Goal: Task Accomplishment & Management: Use online tool/utility

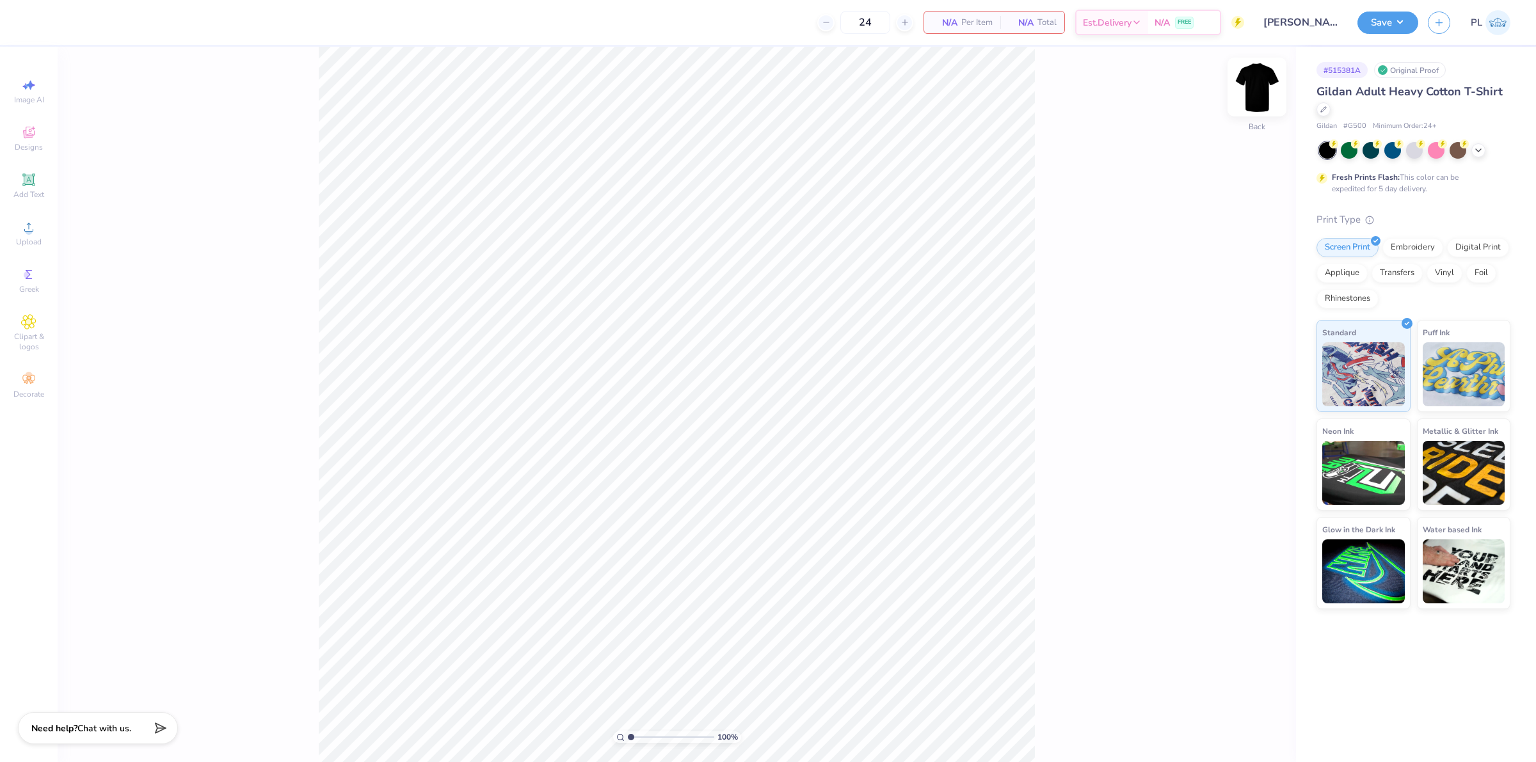
click at [1265, 85] on img at bounding box center [1257, 86] width 51 height 51
click at [30, 126] on icon at bounding box center [28, 132] width 15 height 15
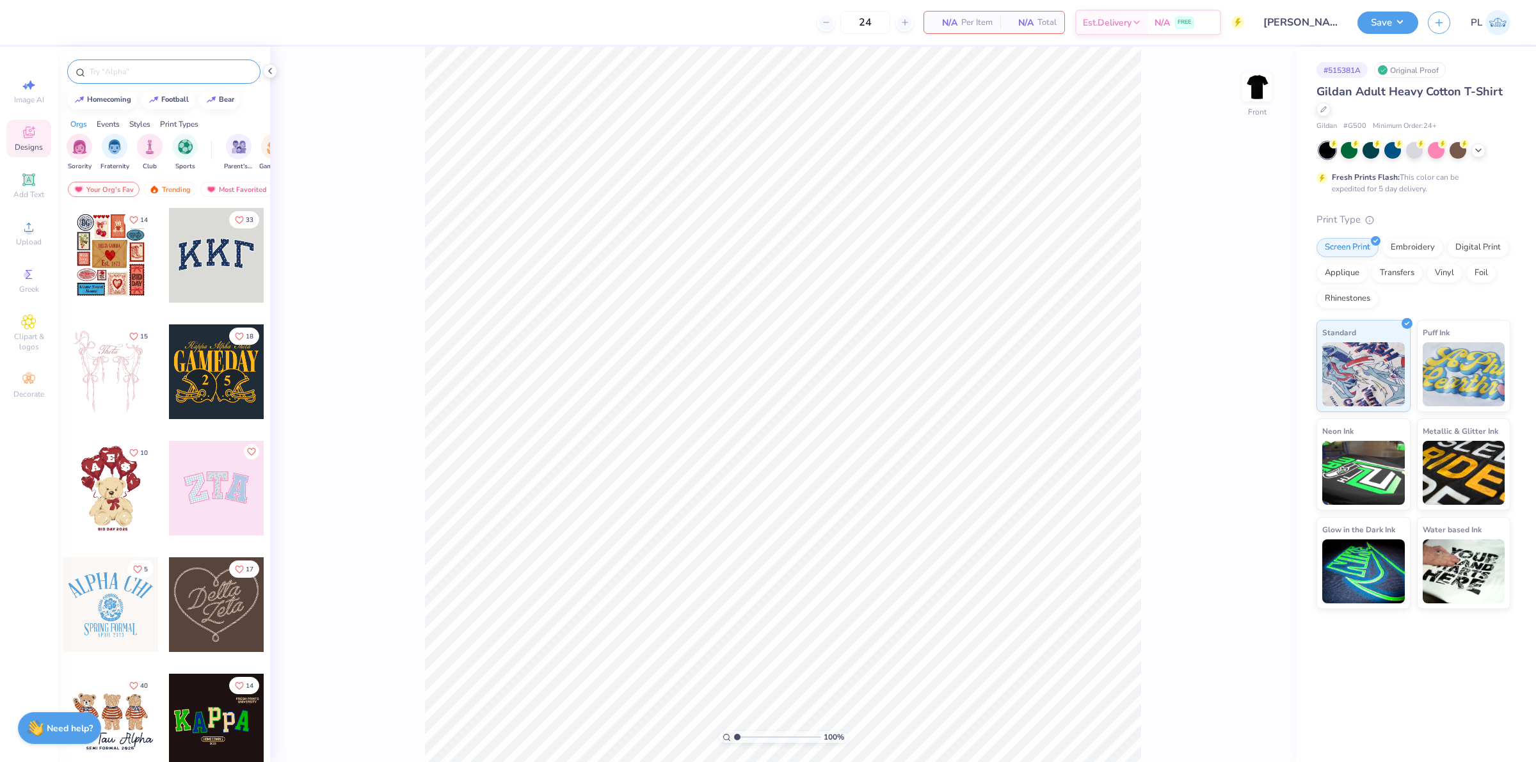
click at [141, 68] on input "text" at bounding box center [170, 71] width 164 height 13
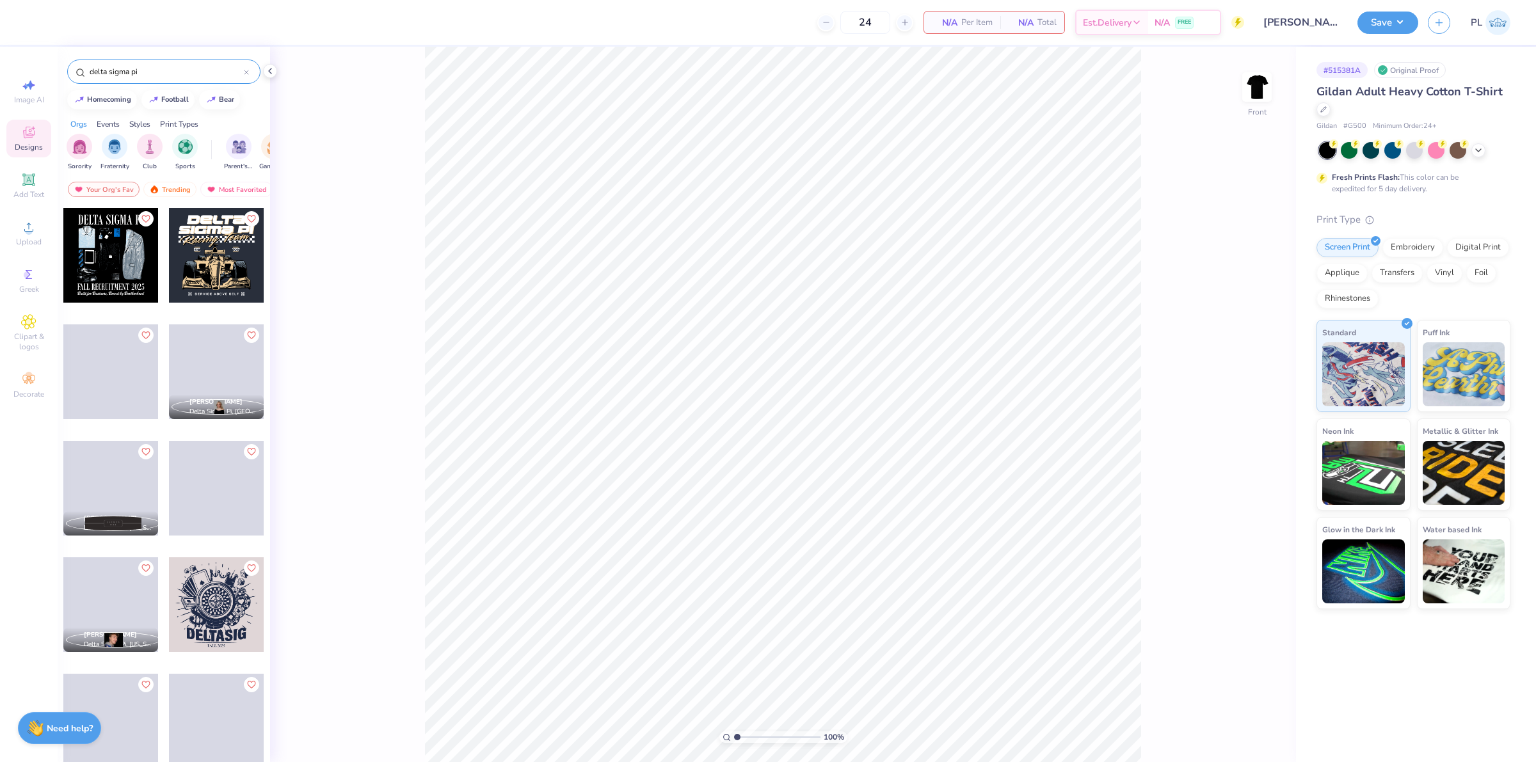
type input "delta sigma pi"
click at [106, 260] on div at bounding box center [110, 255] width 95 height 95
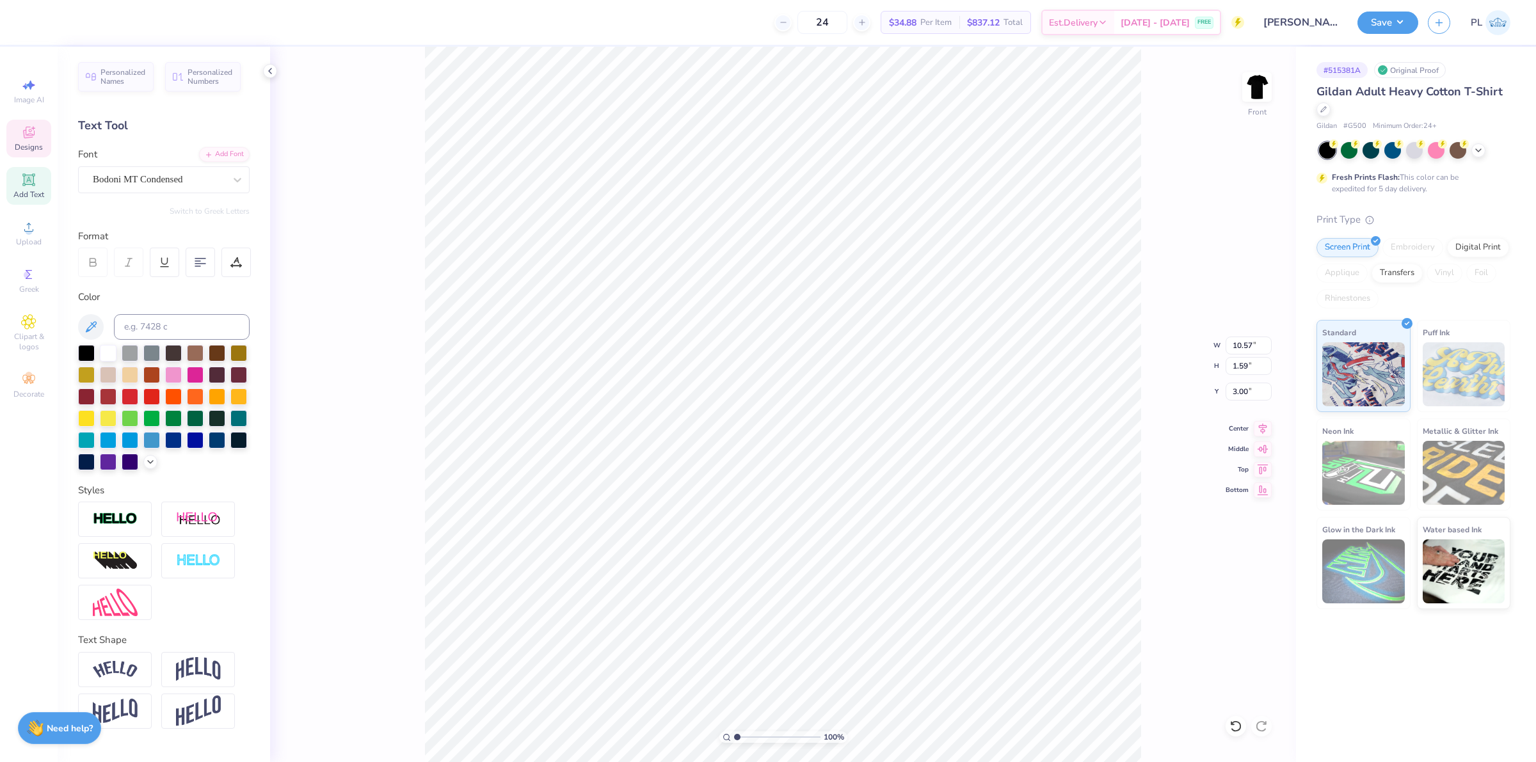
scroll to position [13, 5]
type textarea "ALPHA KAPPA PSI"
click at [1247, 369] on input "1.59" at bounding box center [1249, 366] width 46 height 18
type input "1.49"
type input "11.16"
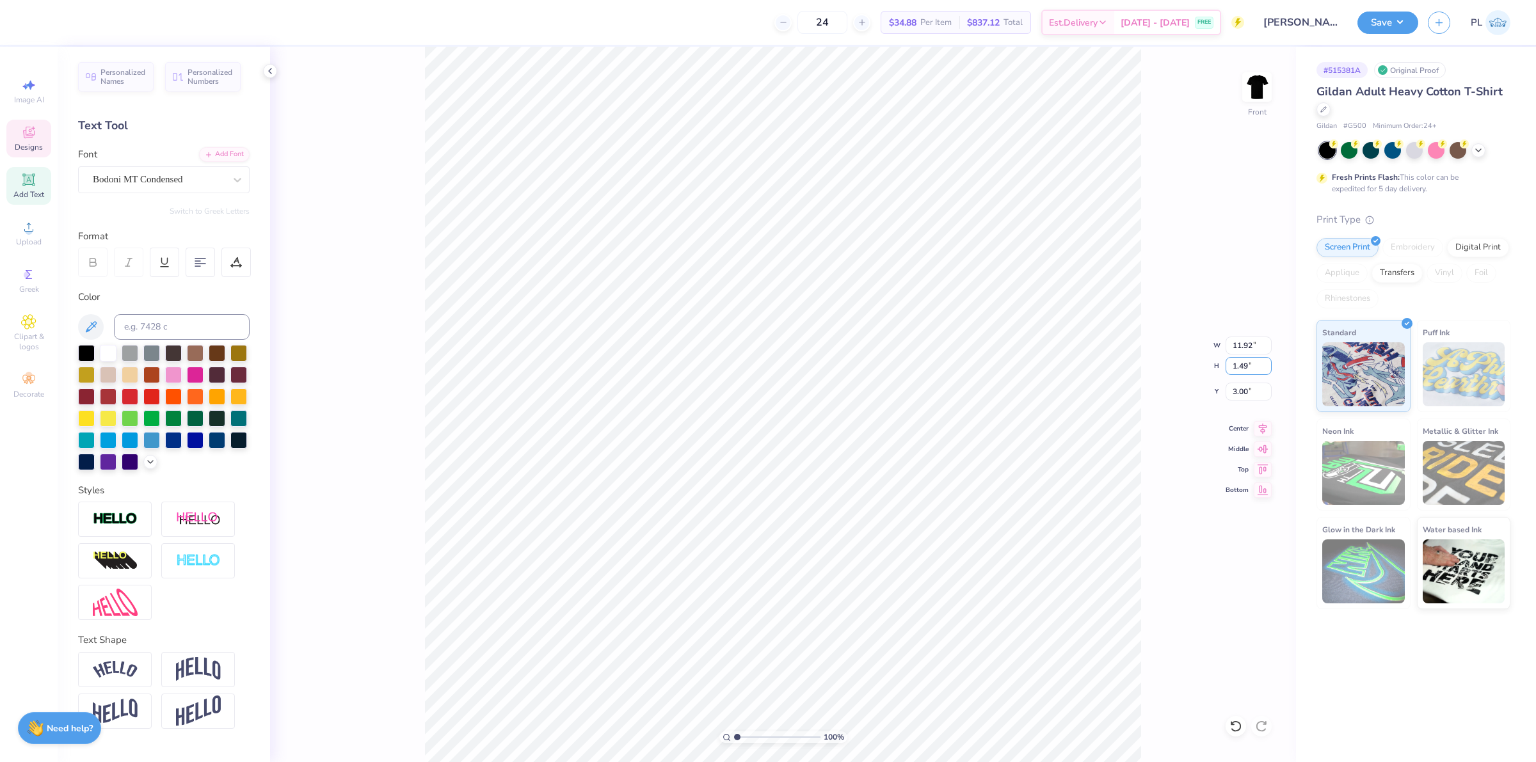
type input "3.05"
click at [1247, 371] on input "1.49" at bounding box center [1249, 366] width 46 height 18
type input "1.45"
type input "10.86"
type input "3.07"
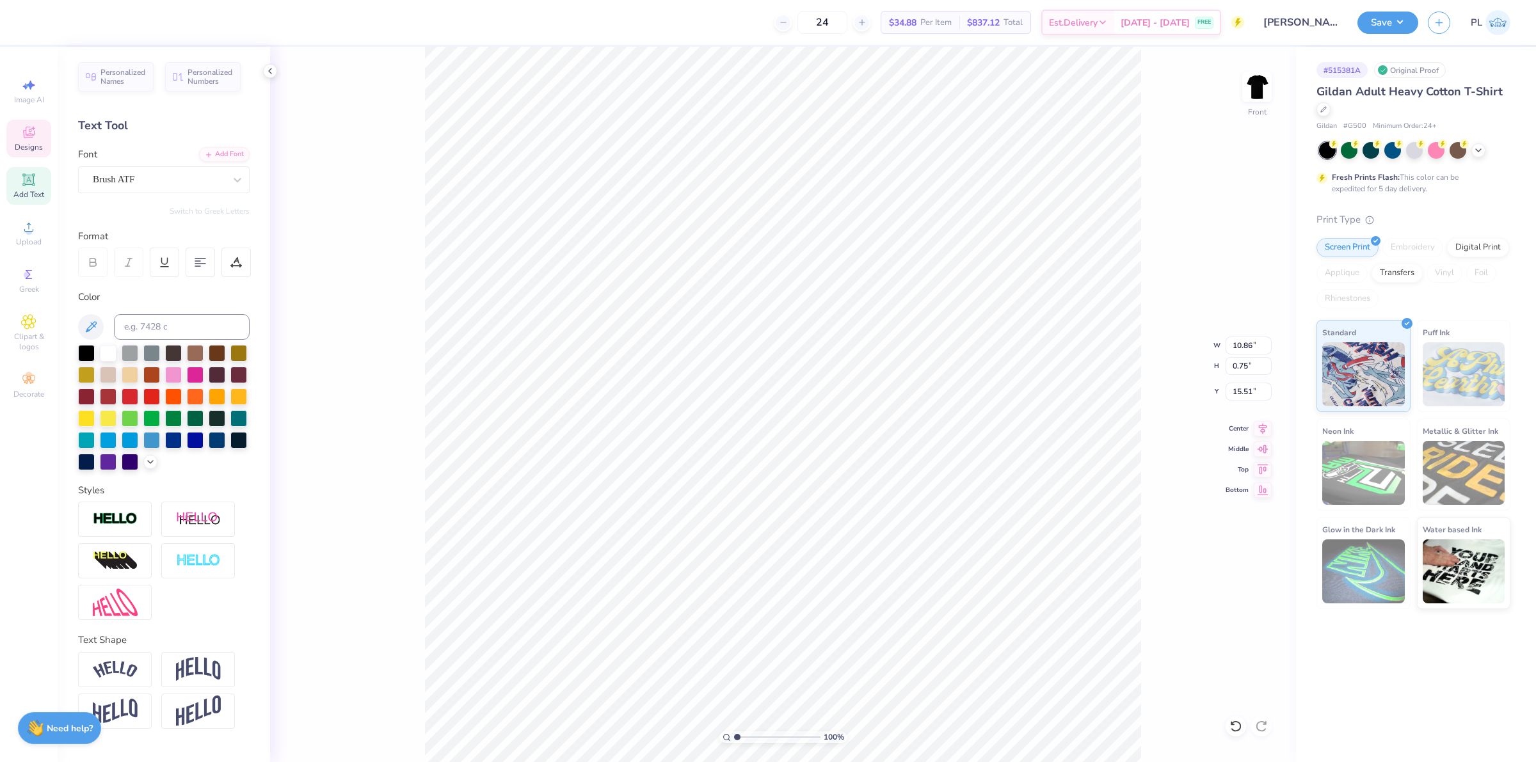
scroll to position [13, 10]
type textarea "B"
paste textarea "Shaping People, Shaping Business."
type textarea "Shaping People, Shaping Business."
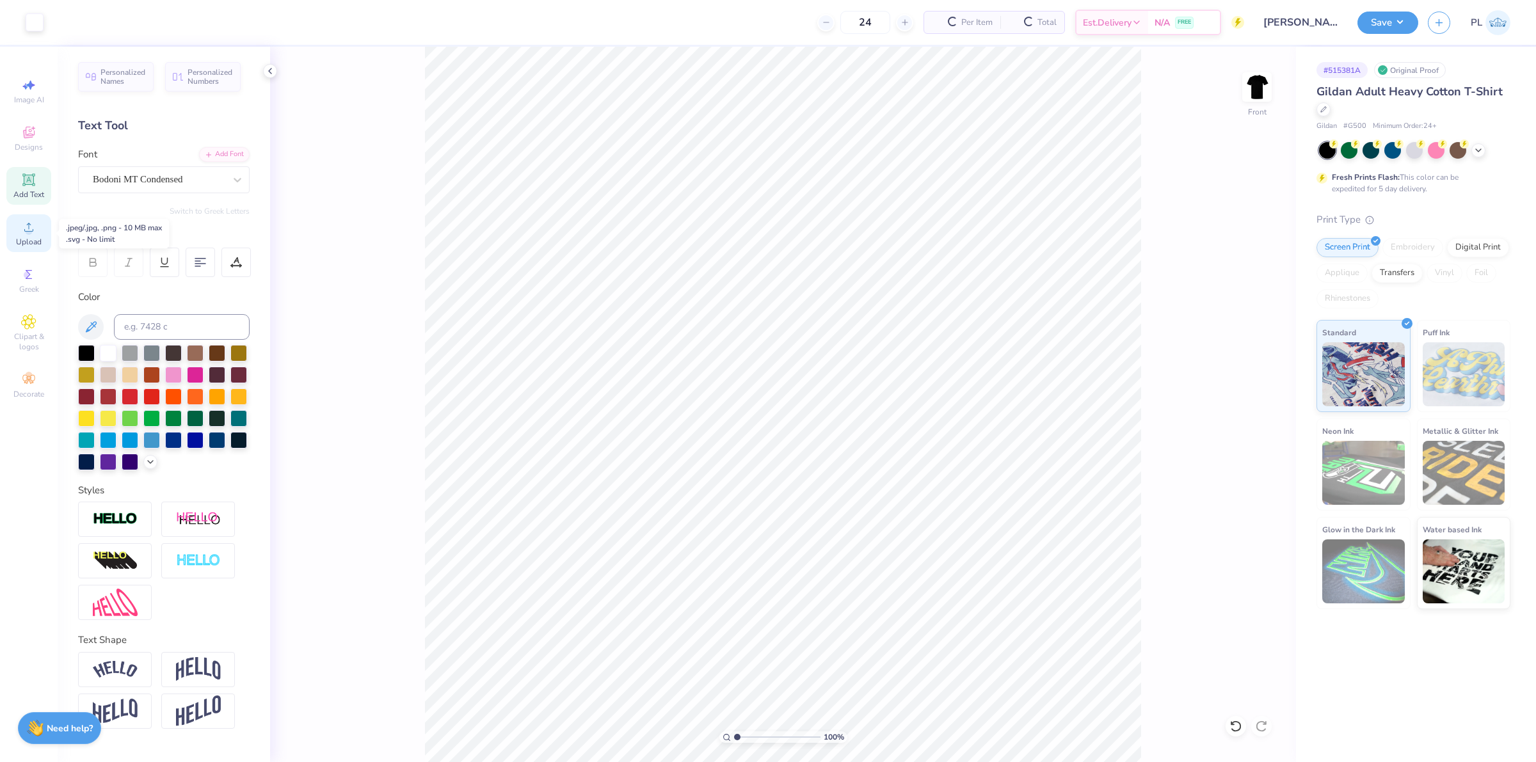
click at [33, 236] on div "Upload" at bounding box center [28, 233] width 45 height 38
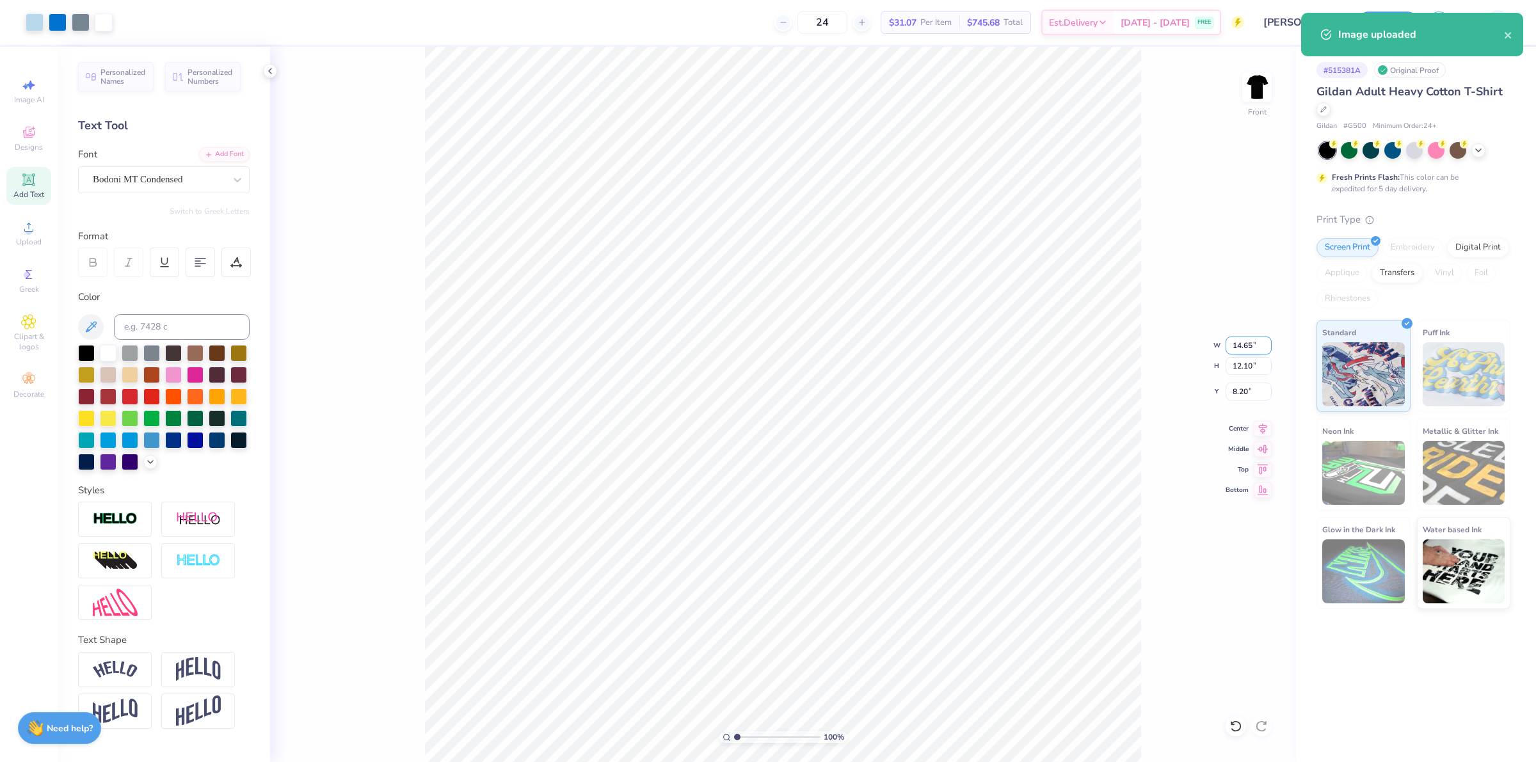
drag, startPoint x: 1228, startPoint y: 346, endPoint x: 1267, endPoint y: 346, distance: 39.7
click at [1267, 346] on input "14.65" at bounding box center [1249, 346] width 46 height 18
click at [1248, 389] on input "8.20" at bounding box center [1249, 392] width 46 height 18
type input "11.00"
type input "9.09"
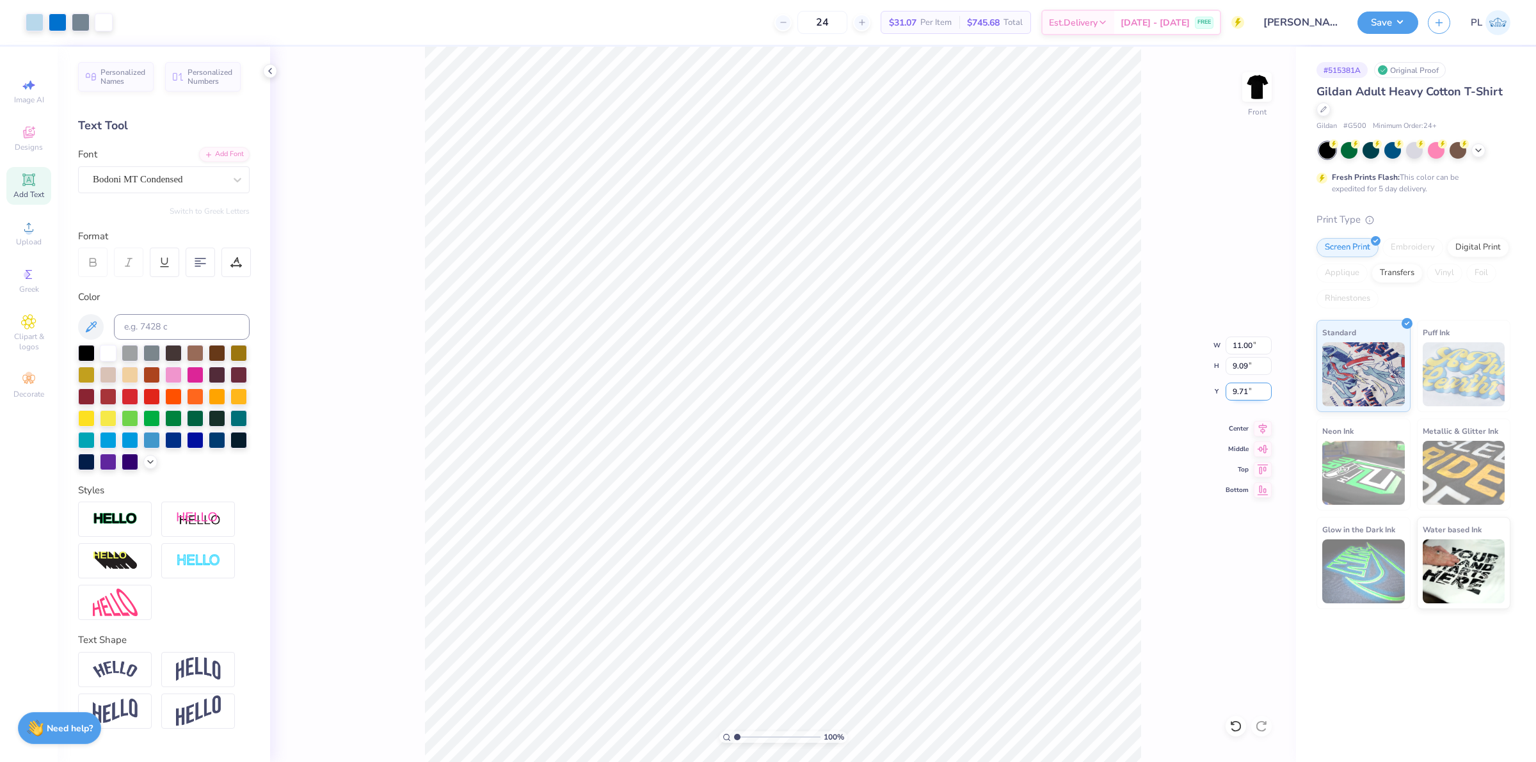
drag, startPoint x: 1229, startPoint y: 385, endPoint x: 1250, endPoint y: 385, distance: 21.1
click at [1250, 385] on input "9.71" at bounding box center [1249, 392] width 46 height 18
type input "3.07"
click at [1237, 397] on input "3.07" at bounding box center [1249, 392] width 46 height 18
type input "4.77"
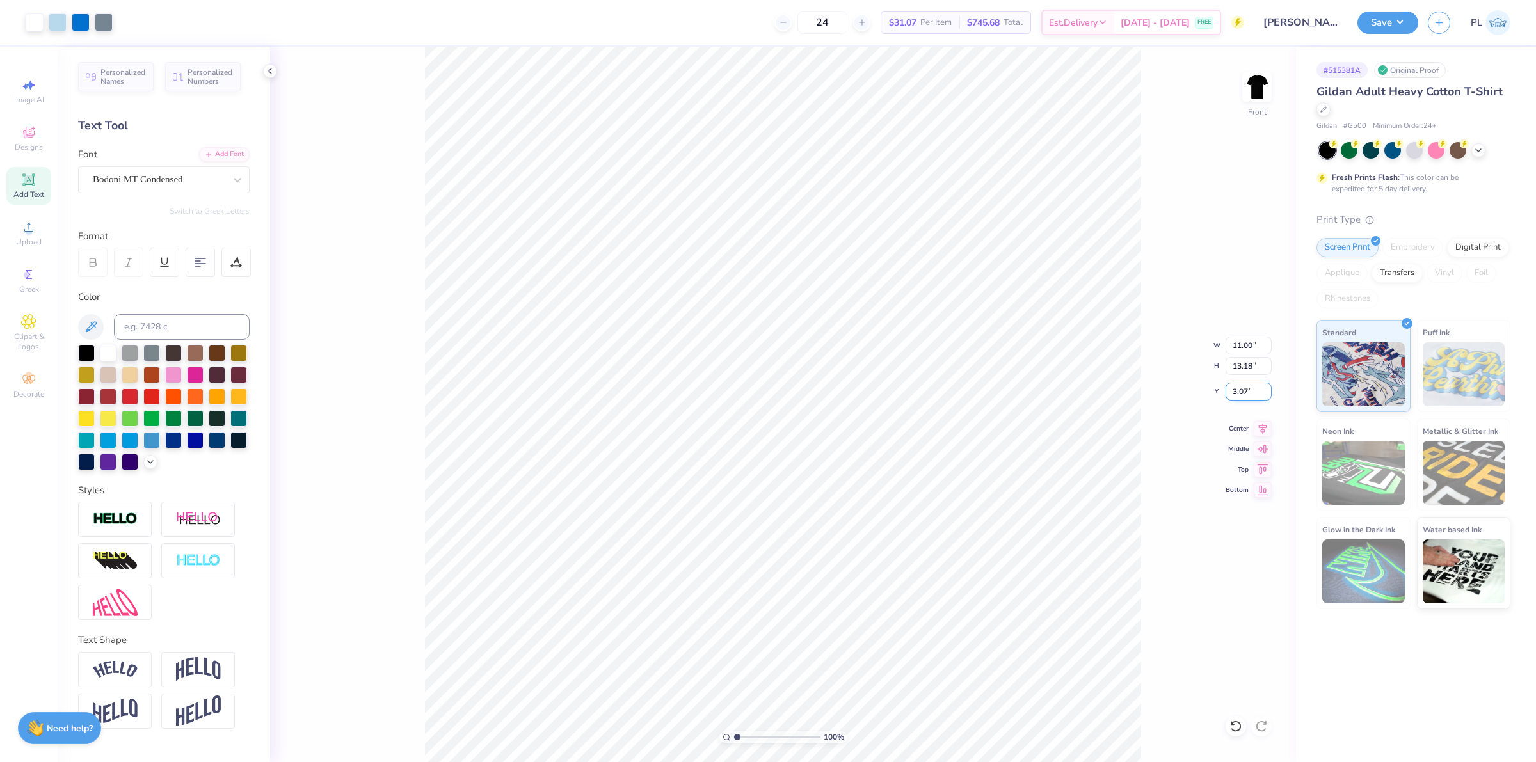
drag, startPoint x: 1231, startPoint y: 395, endPoint x: 1250, endPoint y: 394, distance: 19.2
click at [1250, 394] on input "3.07" at bounding box center [1249, 392] width 46 height 18
type input "3.00"
click at [1245, 394] on input "4.70" at bounding box center [1249, 392] width 46 height 18
type input "4.67"
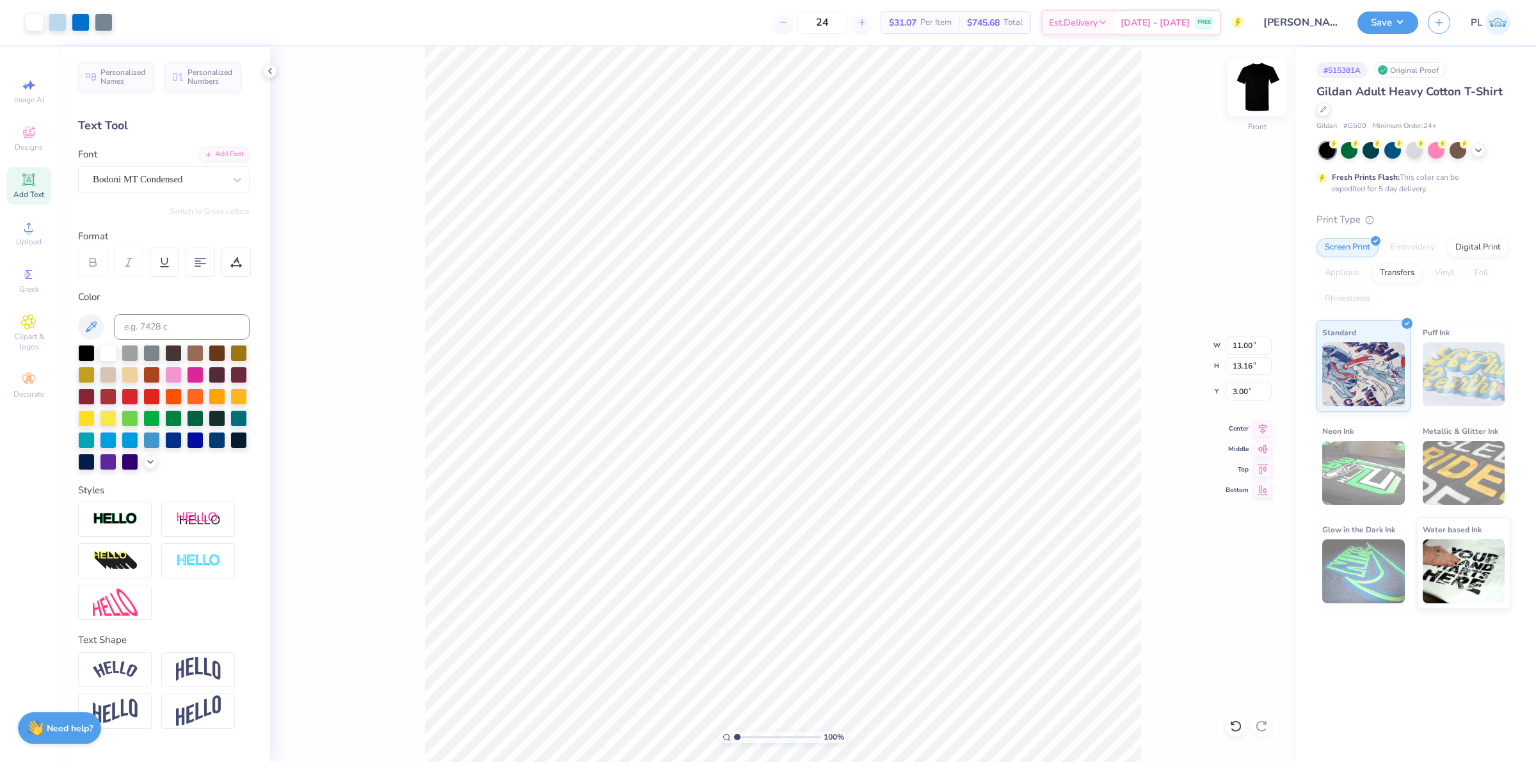
click at [1253, 99] on img at bounding box center [1257, 86] width 51 height 51
click at [18, 226] on div "Upload" at bounding box center [28, 233] width 45 height 38
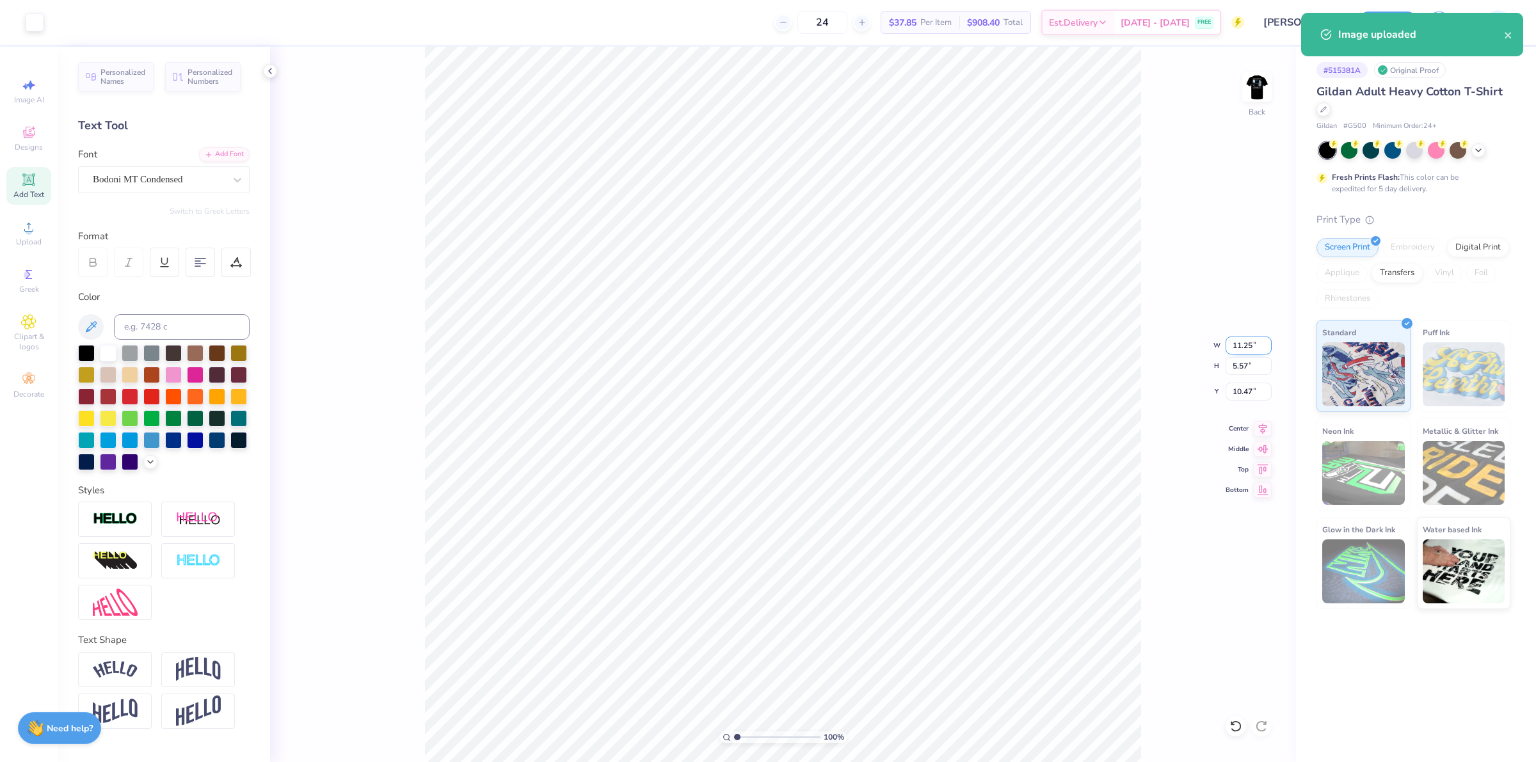
drag, startPoint x: 1232, startPoint y: 350, endPoint x: 1253, endPoint y: 343, distance: 22.3
click at [1253, 343] on input "11.25" at bounding box center [1249, 346] width 46 height 18
type input "3.50"
type input "1.73"
drag, startPoint x: 1237, startPoint y: 389, endPoint x: 1253, endPoint y: 384, distance: 16.6
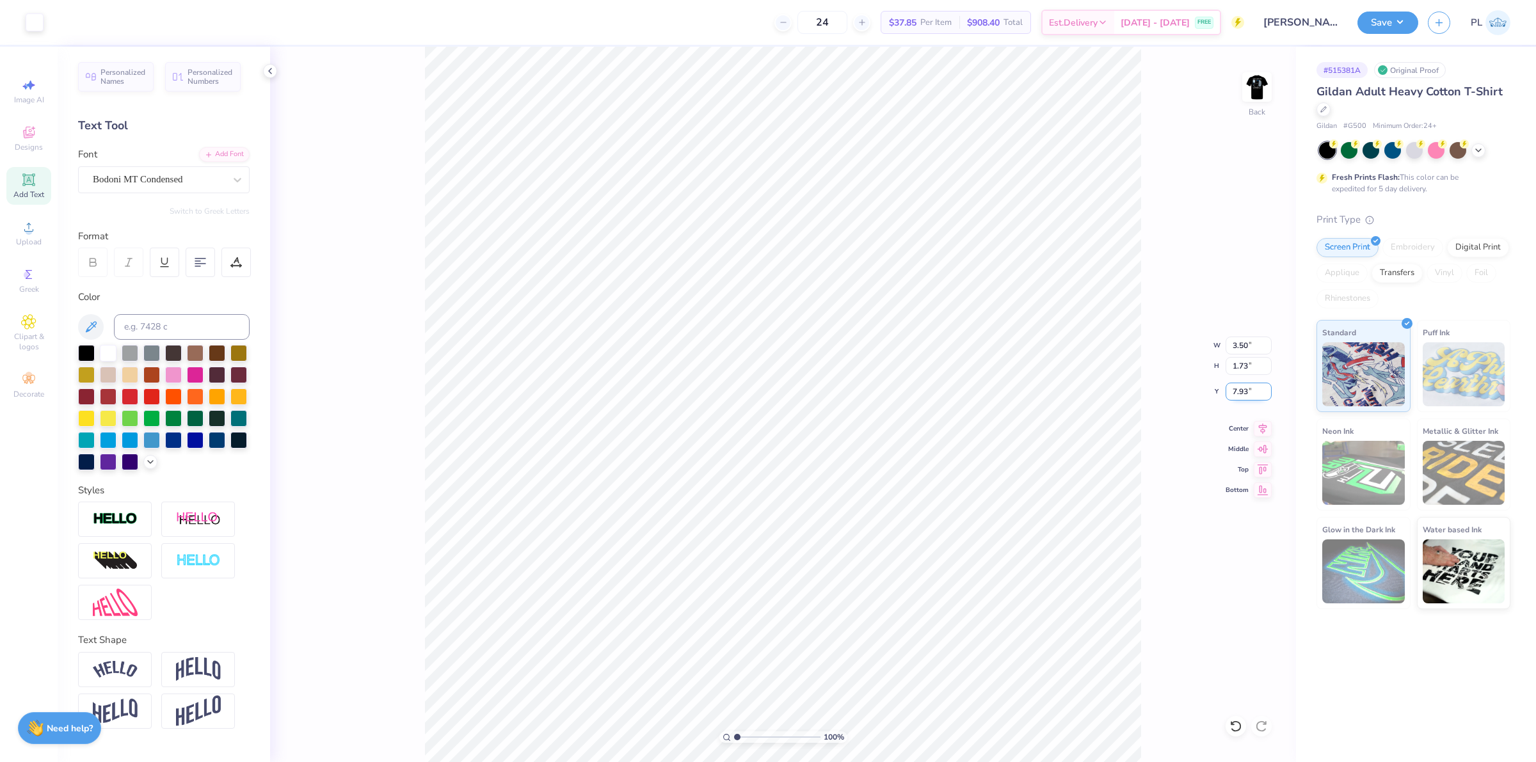
click at [1253, 384] on input "7.93" at bounding box center [1249, 392] width 46 height 18
type input "3.00"
click at [1353, 26] on div "Art colors 24 $37.85 Per Item $908.40 Total Est. Delivery [DATE] - [DATE] FREE …" at bounding box center [768, 22] width 1536 height 45
click at [1377, 17] on button "Save" at bounding box center [1388, 21] width 61 height 22
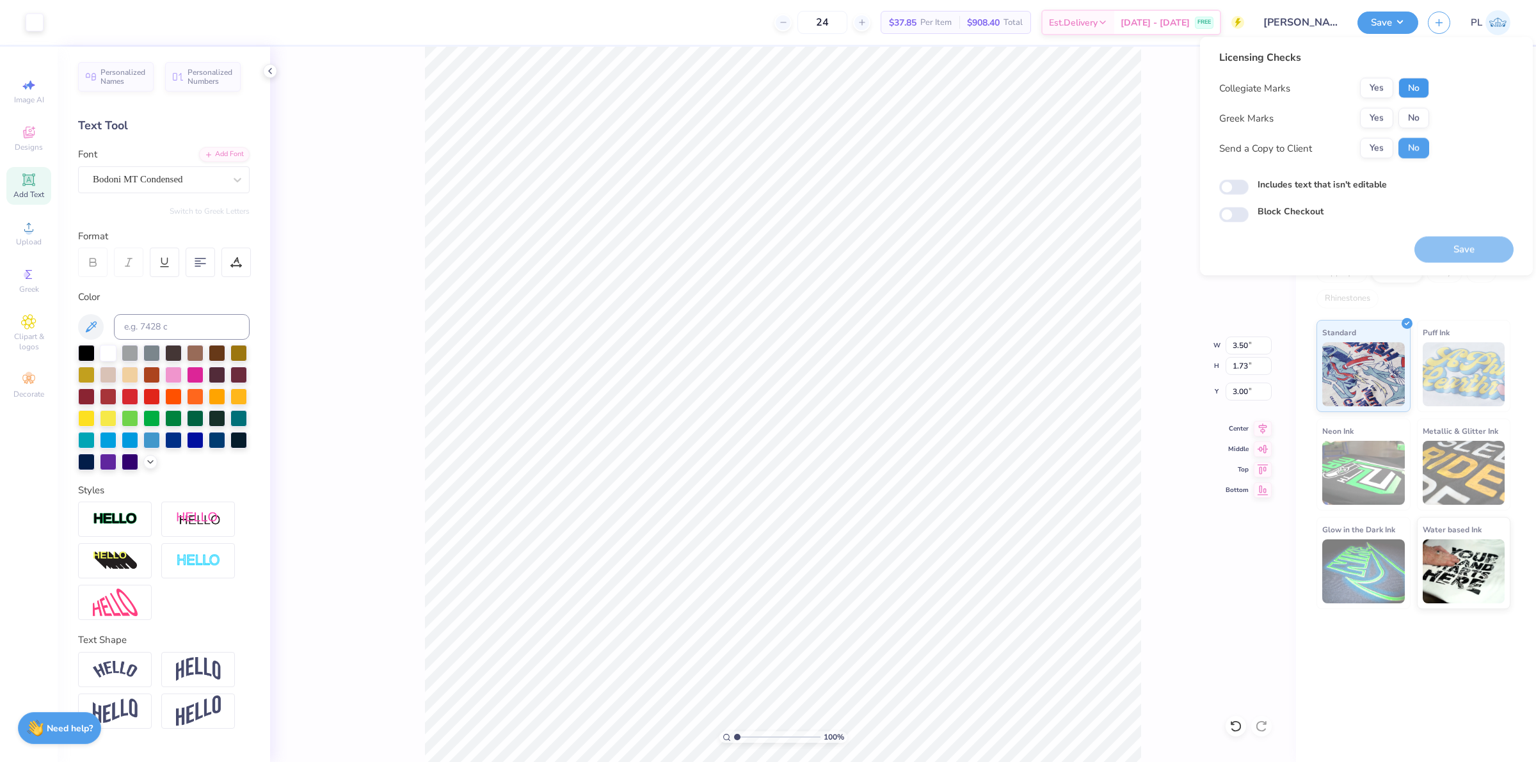
click at [1415, 84] on button "No" at bounding box center [1414, 88] width 31 height 20
click at [1369, 113] on button "Yes" at bounding box center [1376, 118] width 33 height 20
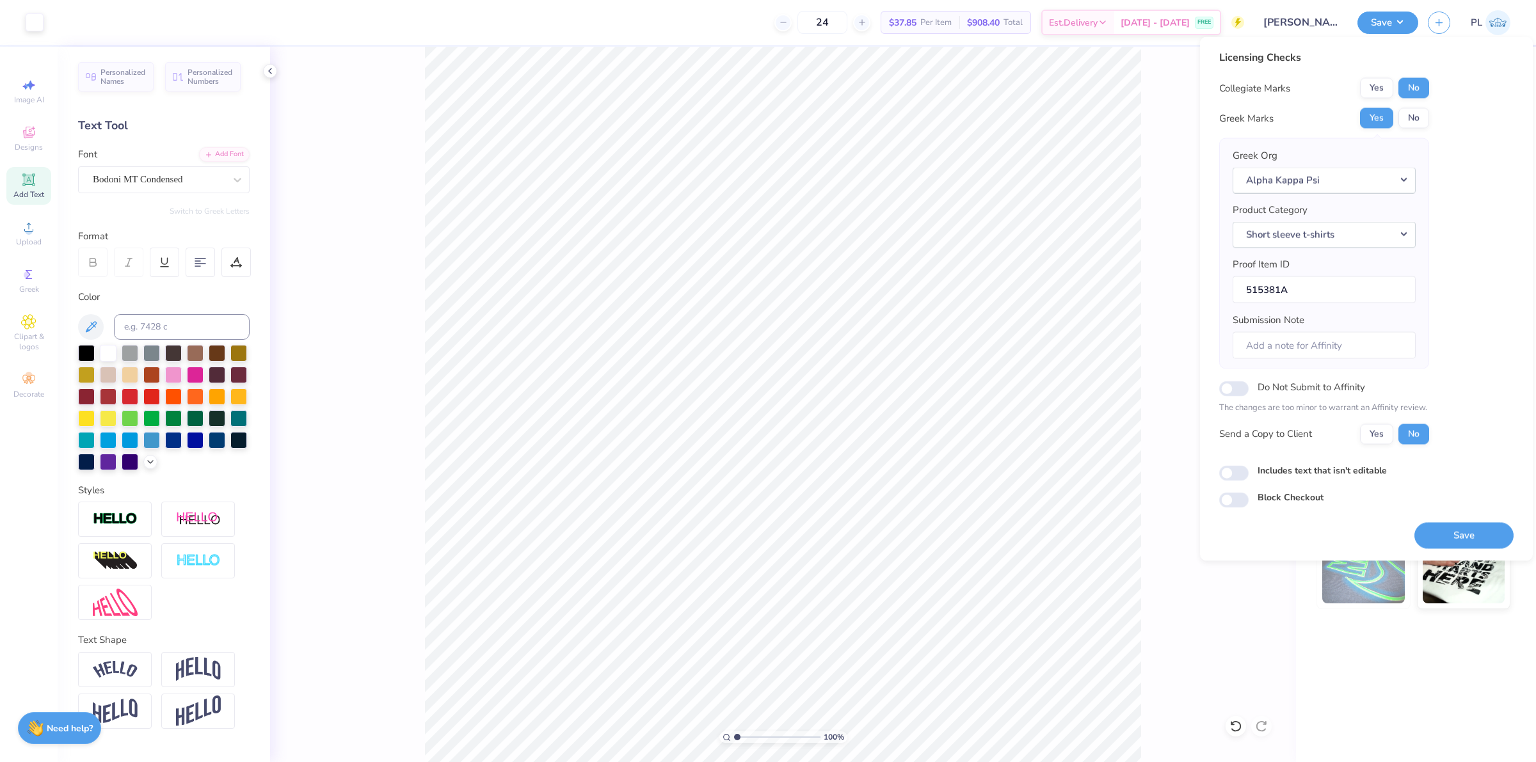
click at [1310, 476] on label "Includes text that isn't editable" at bounding box center [1322, 469] width 129 height 13
click at [1249, 476] on input "Includes text that isn't editable" at bounding box center [1233, 472] width 29 height 15
click at [1354, 471] on label "Includes text that isn't editable" at bounding box center [1322, 469] width 129 height 13
click at [1249, 471] on input "Includes text that isn't editable" at bounding box center [1233, 472] width 29 height 15
click at [1370, 478] on div "Includes text that isn't editable" at bounding box center [1366, 470] width 294 height 15
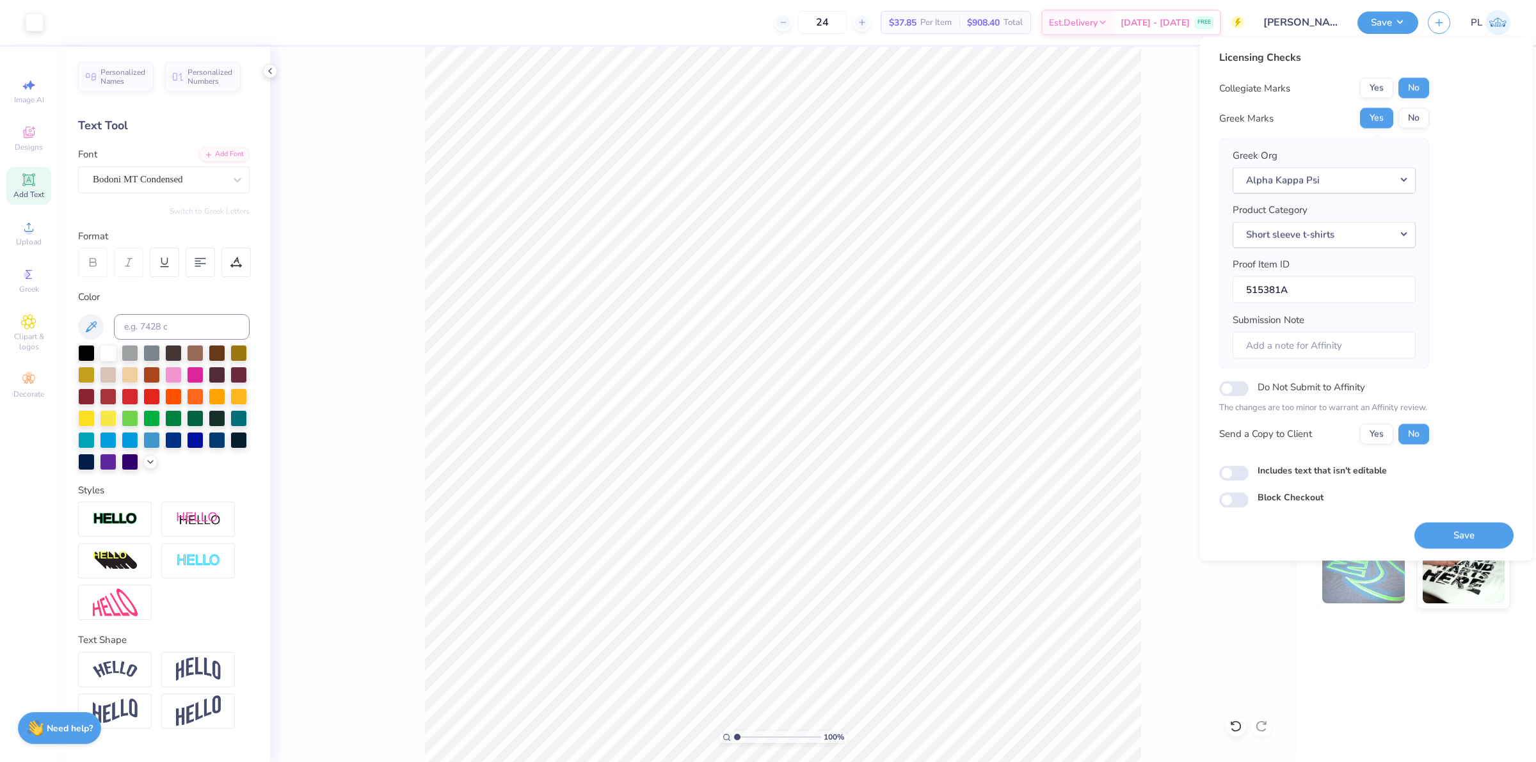
click at [1367, 472] on label "Includes text that isn't editable" at bounding box center [1322, 469] width 129 height 13
click at [1249, 472] on input "Includes text that isn't editable" at bounding box center [1233, 472] width 29 height 15
checkbox input "true"
click at [1466, 533] on button "Save" at bounding box center [1464, 535] width 99 height 26
